Goal: Task Accomplishment & Management: Manage account settings

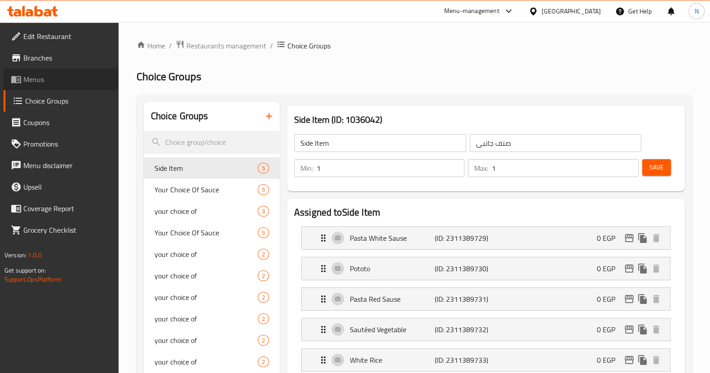
click at [47, 75] on span "Menus" at bounding box center [67, 79] width 88 height 11
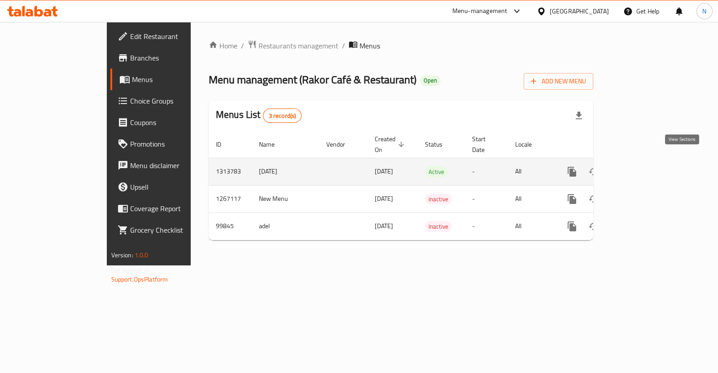
click at [642, 166] on icon "enhanced table" at bounding box center [636, 171] width 11 height 11
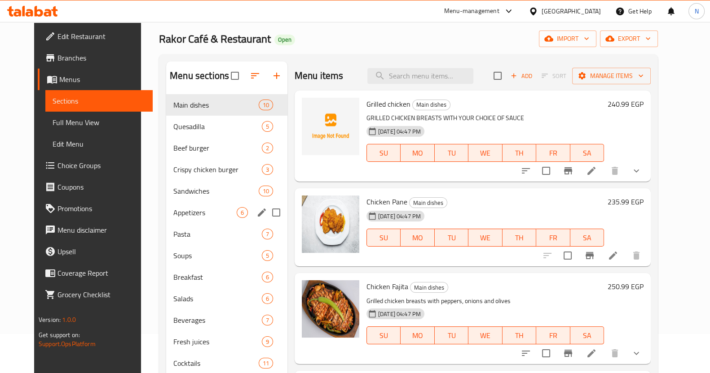
scroll to position [41, 0]
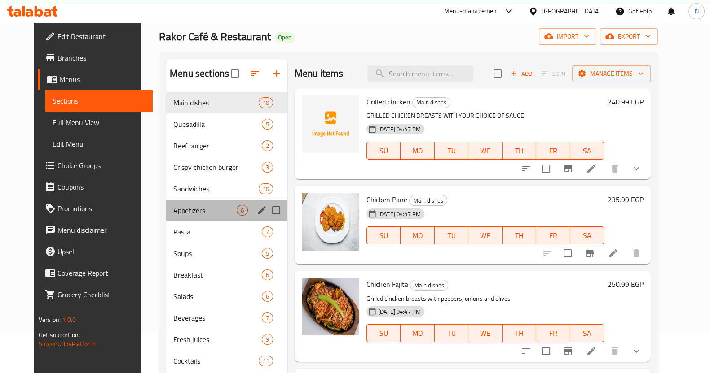
click at [211, 219] on div "Appetizers 6" at bounding box center [226, 211] width 121 height 22
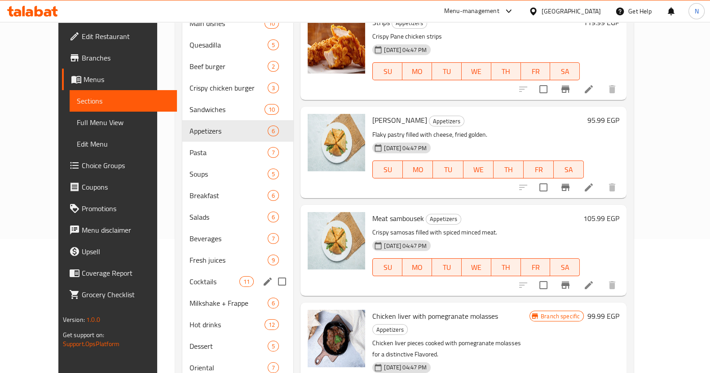
scroll to position [172, 0]
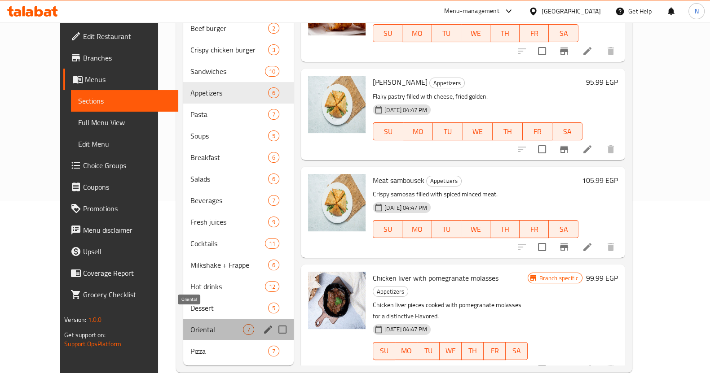
click at [190, 324] on span "Oriental" at bounding box center [216, 329] width 53 height 11
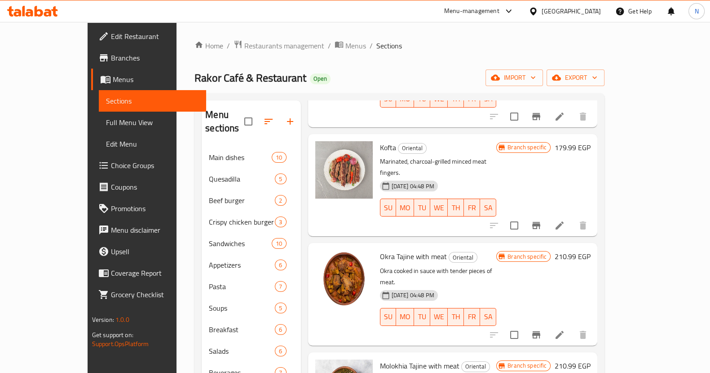
scroll to position [285, 0]
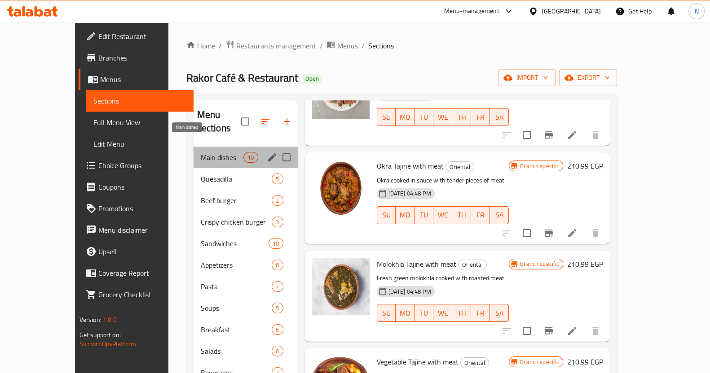
click at [201, 152] on span "Main dishes" at bounding box center [222, 157] width 43 height 11
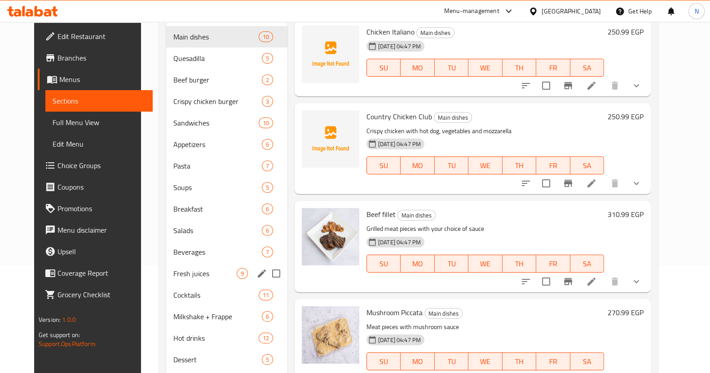
scroll to position [176, 0]
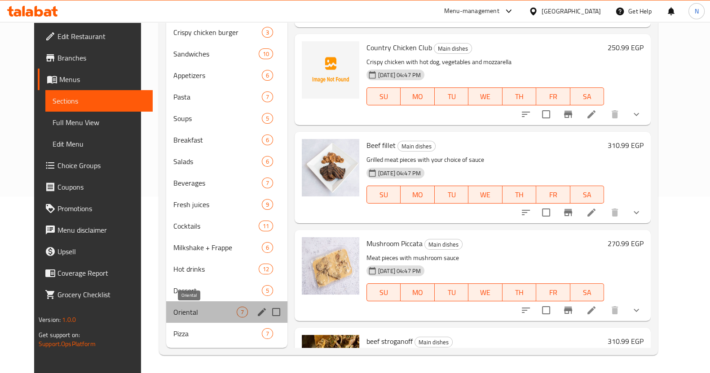
click at [173, 313] on span "Oriental" at bounding box center [204, 312] width 63 height 11
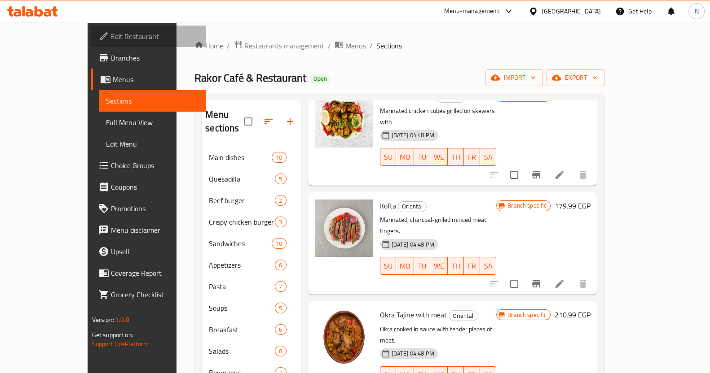
click at [111, 34] on span "Edit Restaurant" at bounding box center [155, 36] width 88 height 11
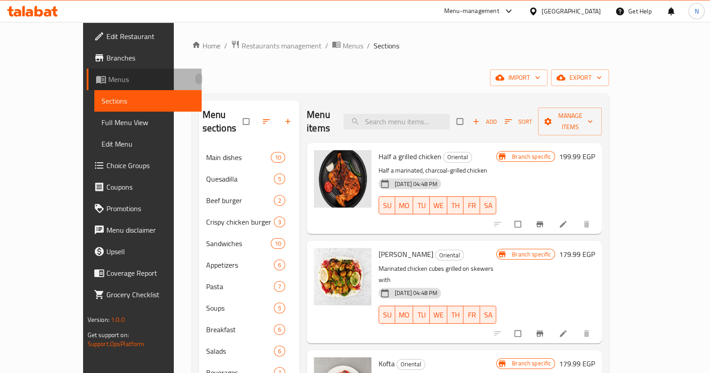
click at [108, 79] on span "Menus" at bounding box center [151, 79] width 86 height 11
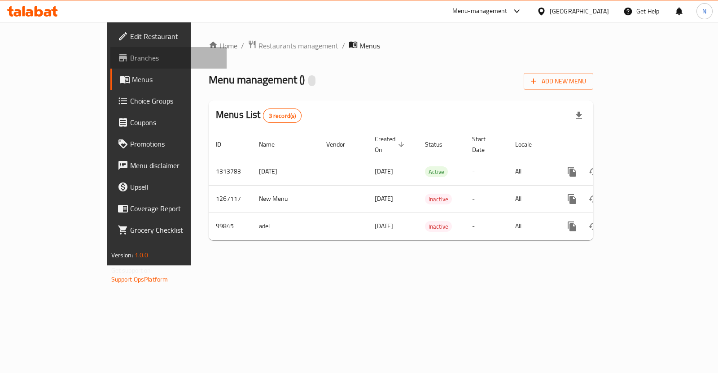
click at [130, 55] on span "Branches" at bounding box center [174, 58] width 89 height 11
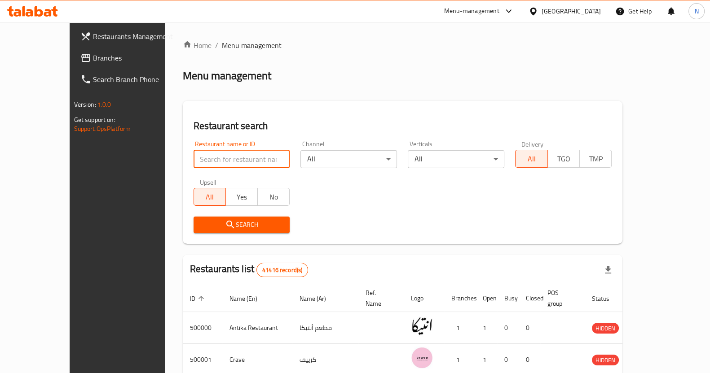
click at [217, 157] on input "search" at bounding box center [241, 159] width 96 height 18
paste input "كازوزتى"
type input "كازوزتى"
click button "Search" at bounding box center [241, 225] width 96 height 17
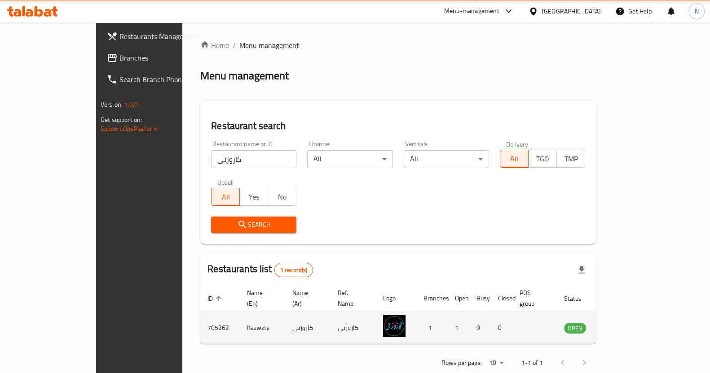
click at [556, 320] on td "enhanced table" at bounding box center [534, 328] width 44 height 32
click at [622, 323] on icon "enhanced table" at bounding box center [616, 328] width 11 height 11
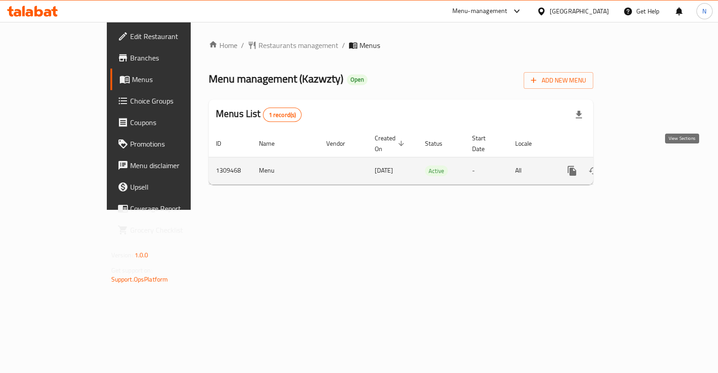
click at [641, 167] on icon "enhanced table" at bounding box center [637, 171] width 8 height 8
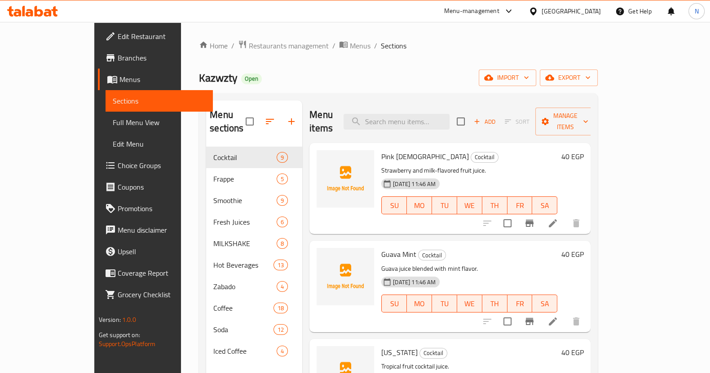
scroll to position [69, 0]
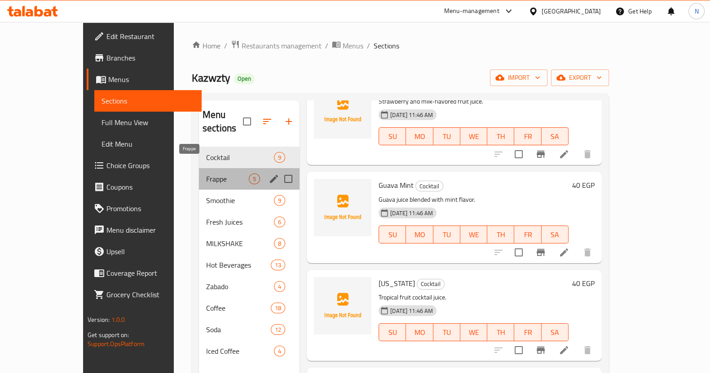
click at [206, 174] on span "Frappe" at bounding box center [227, 179] width 43 height 11
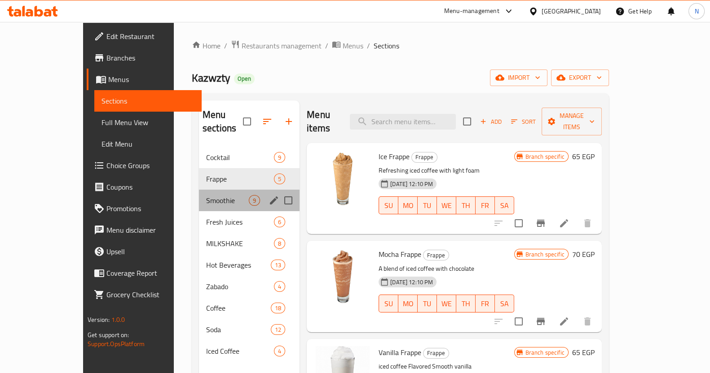
click at [199, 193] on div "Smoothie 9" at bounding box center [249, 201] width 101 height 22
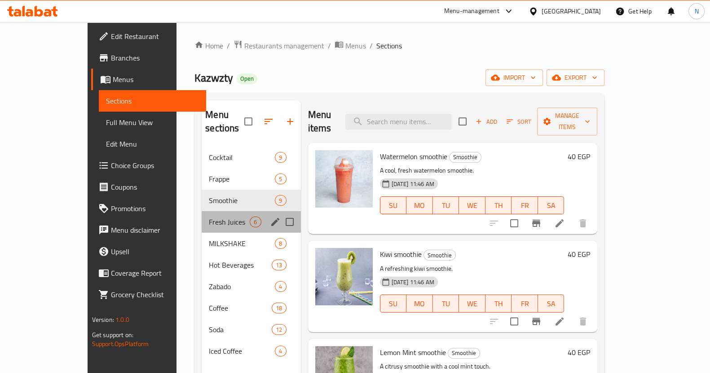
click at [202, 211] on div "Fresh Juices 6" at bounding box center [251, 222] width 99 height 22
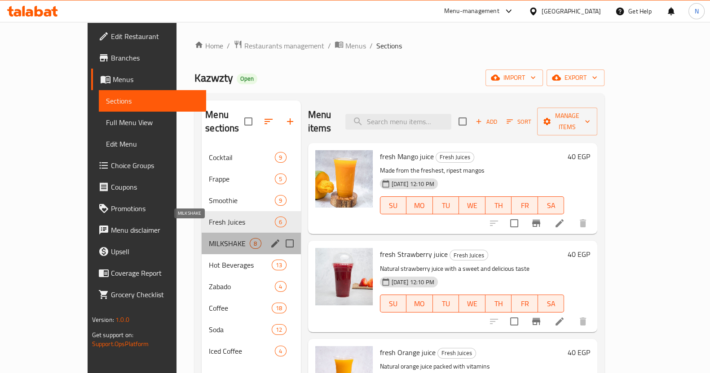
click at [209, 238] on span "MILKSHAKE" at bounding box center [229, 243] width 41 height 11
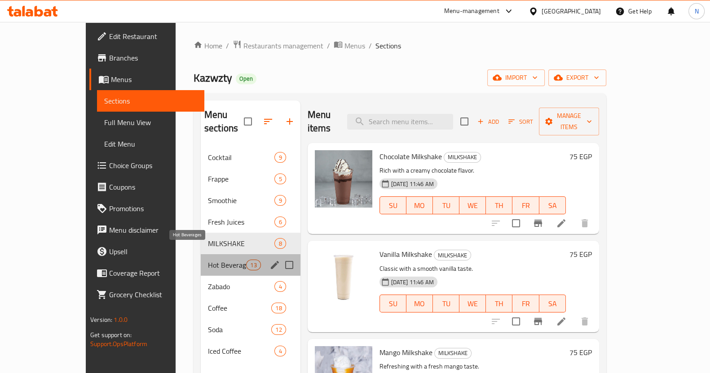
click at [208, 260] on span "Hot Beverages" at bounding box center [227, 265] width 38 height 11
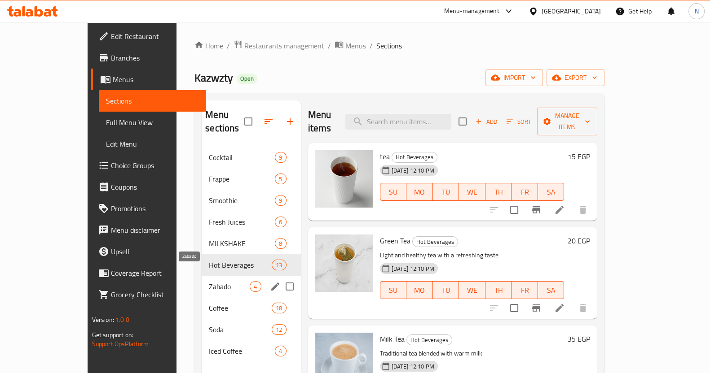
click at [209, 281] on span "Zabado" at bounding box center [229, 286] width 41 height 11
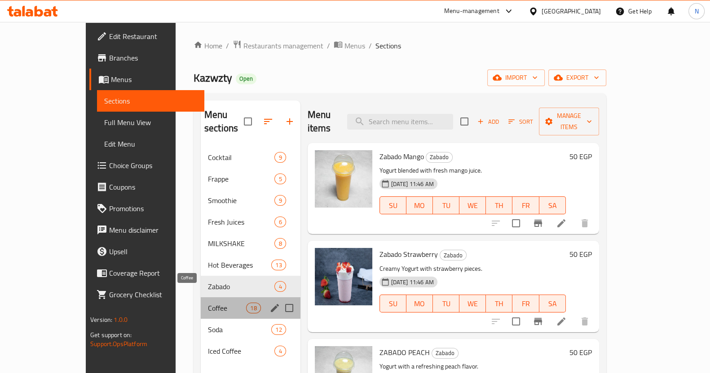
click at [208, 303] on span "Coffee" at bounding box center [227, 308] width 38 height 11
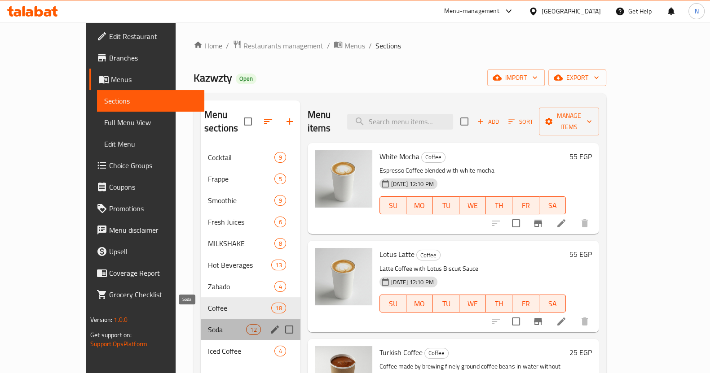
click at [224, 324] on span "Soda" at bounding box center [227, 329] width 38 height 11
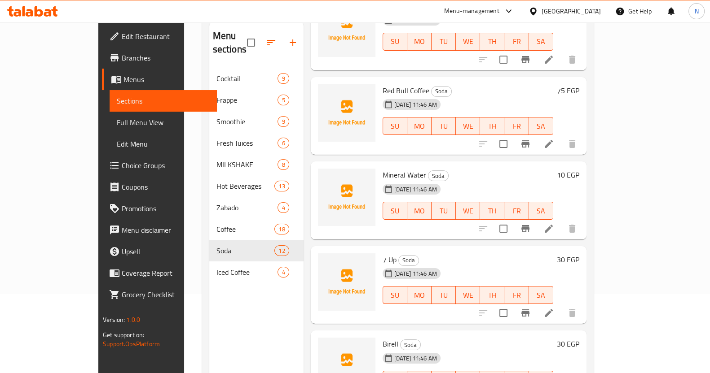
scroll to position [81, 0]
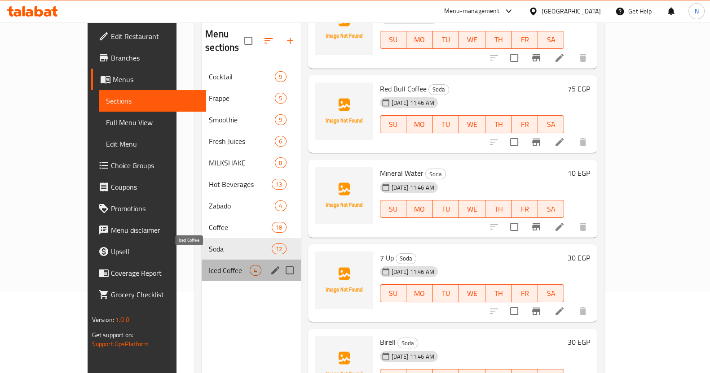
click at [209, 265] on span "Iced Coffee" at bounding box center [229, 270] width 41 height 11
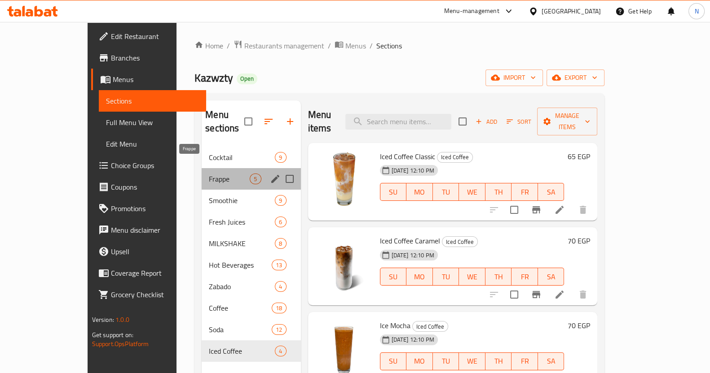
click at [209, 174] on span "Frappe" at bounding box center [229, 179] width 41 height 11
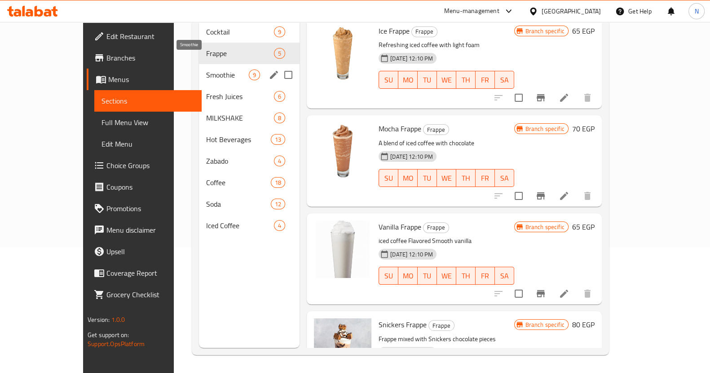
click at [206, 70] on span "Smoothie" at bounding box center [227, 75] width 43 height 11
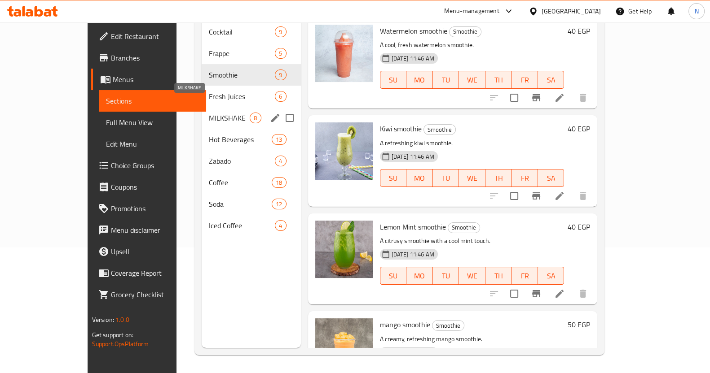
click at [209, 113] on span "MILKSHAKE" at bounding box center [229, 118] width 41 height 11
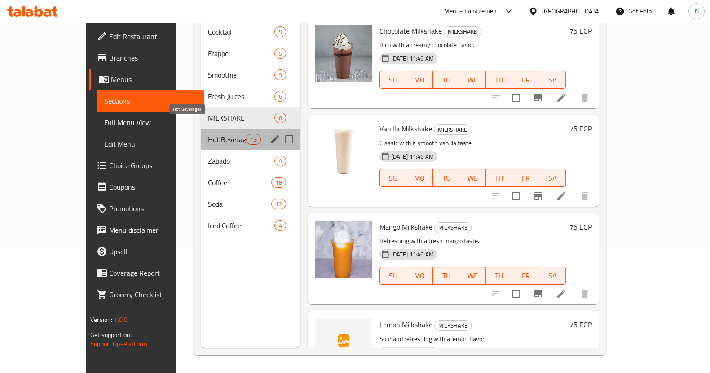
click at [208, 134] on span "Hot Beverages" at bounding box center [227, 139] width 38 height 11
